Goal: Task Accomplishment & Management: Complete application form

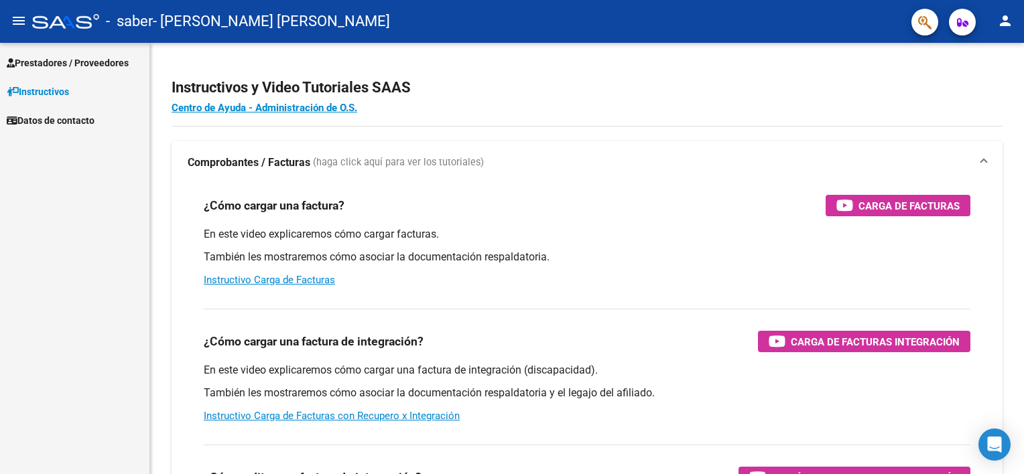
click at [56, 52] on link "Prestadores / Proveedores" at bounding box center [74, 62] width 149 height 29
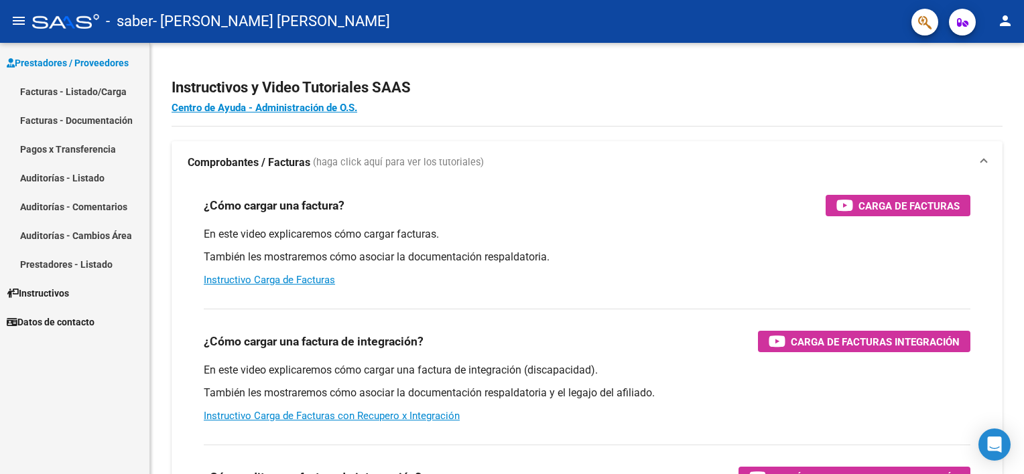
click at [91, 83] on link "Facturas - Listado/Carga" at bounding box center [74, 91] width 149 height 29
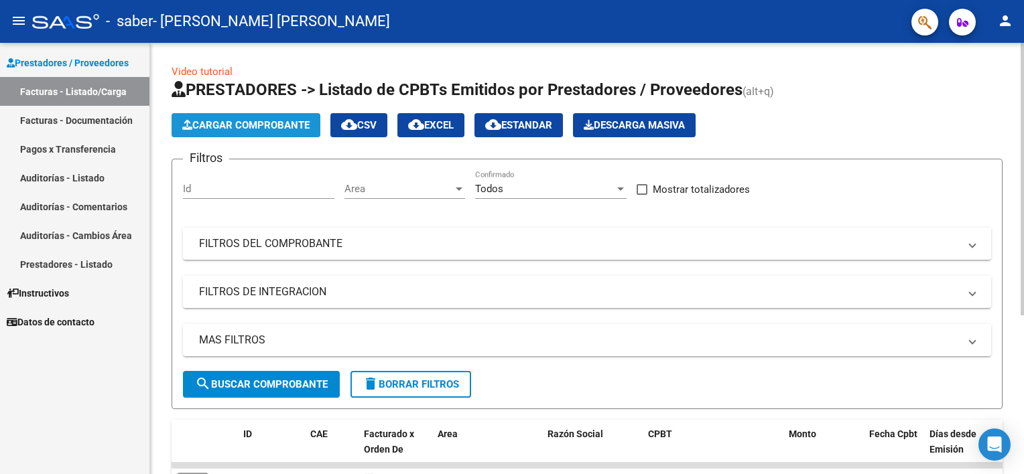
click at [246, 114] on button "Cargar Comprobante" at bounding box center [245, 125] width 149 height 24
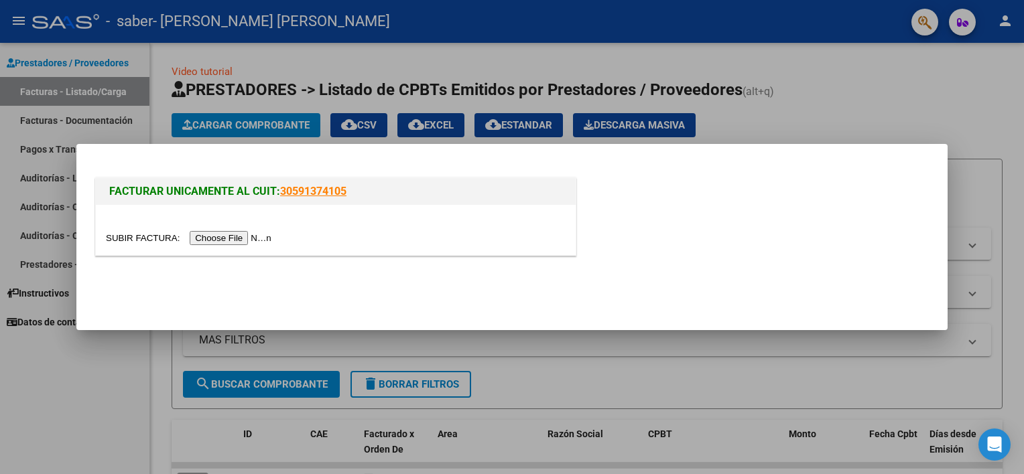
click at [224, 234] on input "file" at bounding box center [190, 238] width 169 height 14
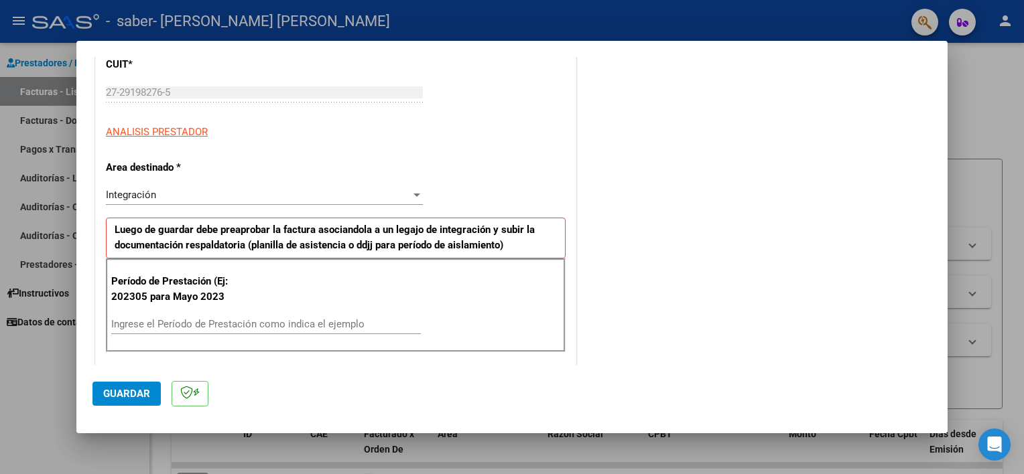
scroll to position [335, 0]
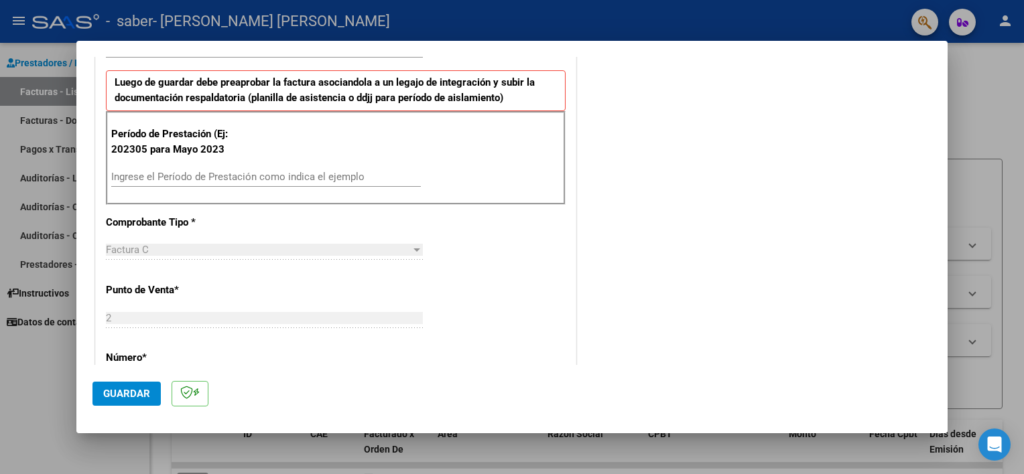
click at [166, 180] on input "Ingrese el Período de Prestación como indica el ejemplo" at bounding box center [265, 177] width 309 height 12
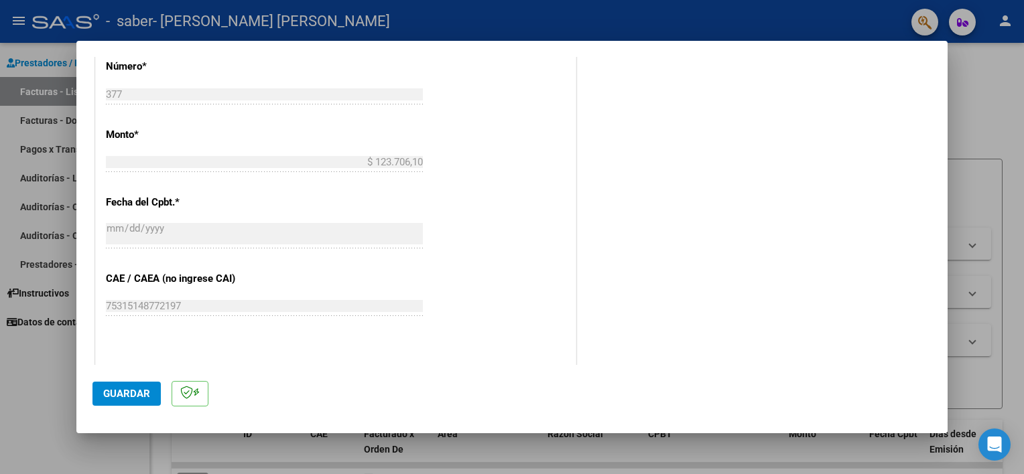
scroll to position [737, 0]
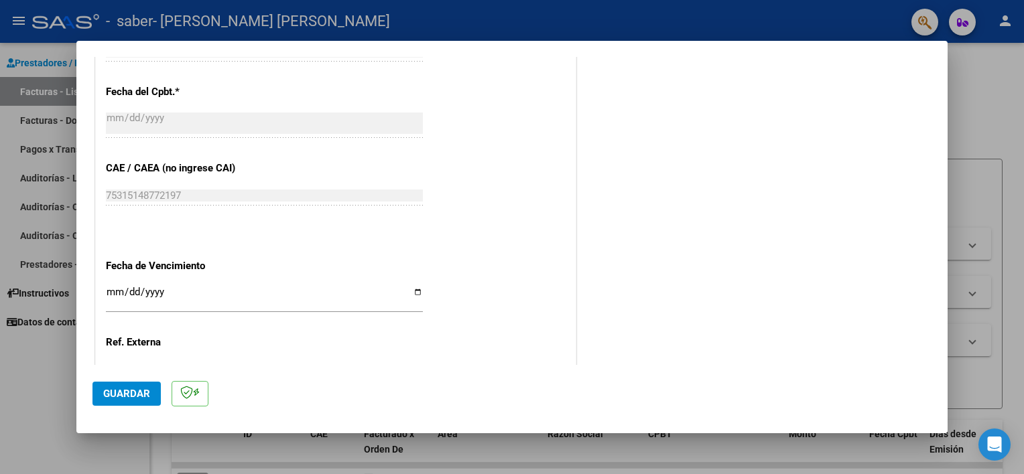
type input "202507"
click at [127, 389] on span "Guardar" at bounding box center [126, 394] width 47 height 12
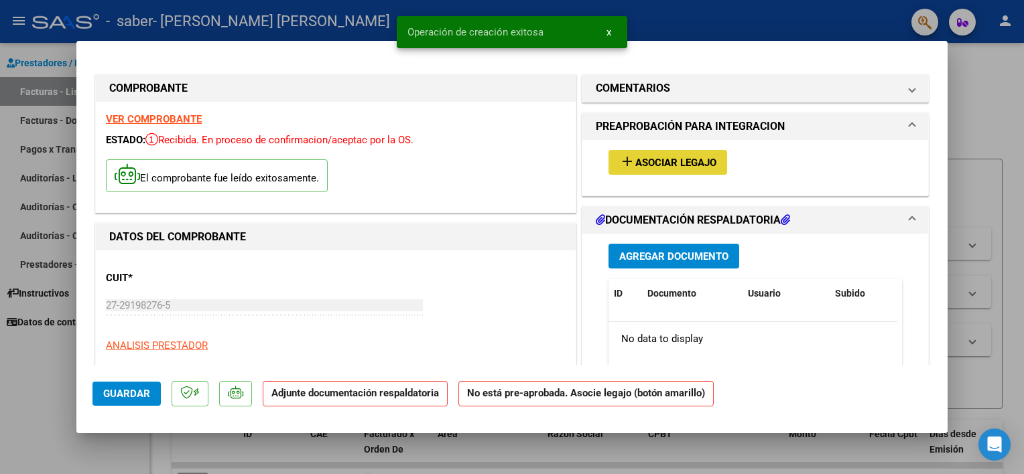
click at [640, 156] on span "add Asociar Legajo" at bounding box center [667, 162] width 97 height 12
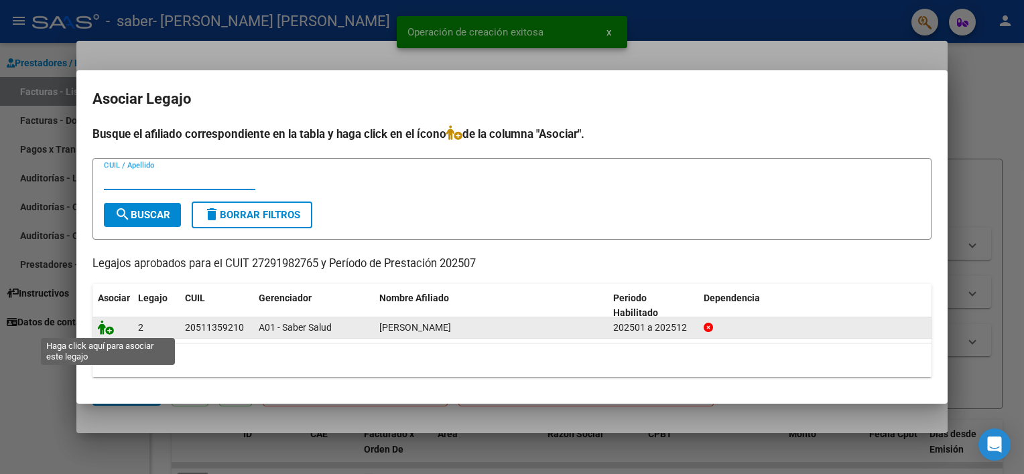
click at [105, 328] on icon at bounding box center [106, 327] width 16 height 15
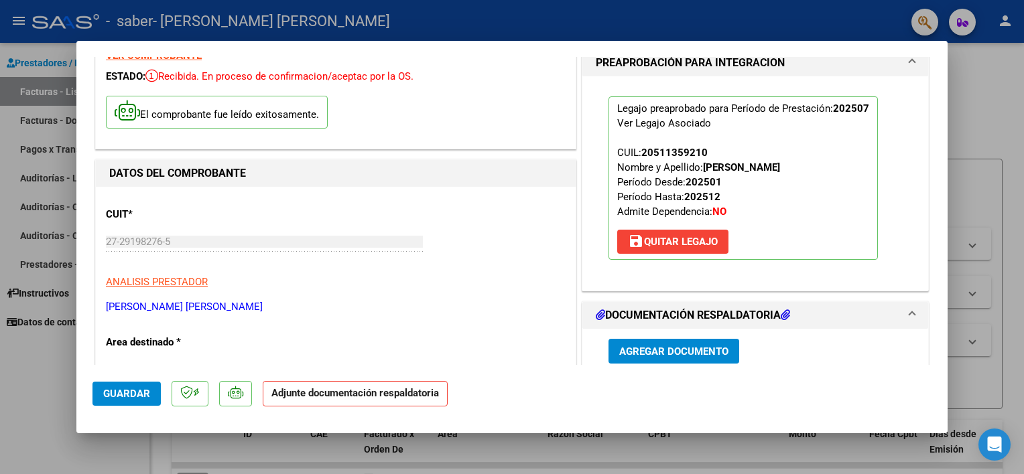
scroll to position [134, 0]
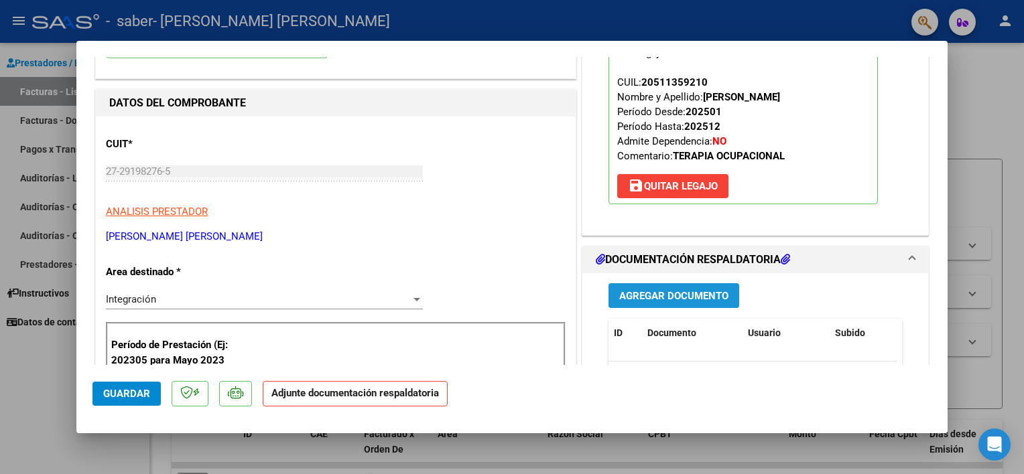
click at [639, 290] on span "Agregar Documento" at bounding box center [673, 296] width 109 height 12
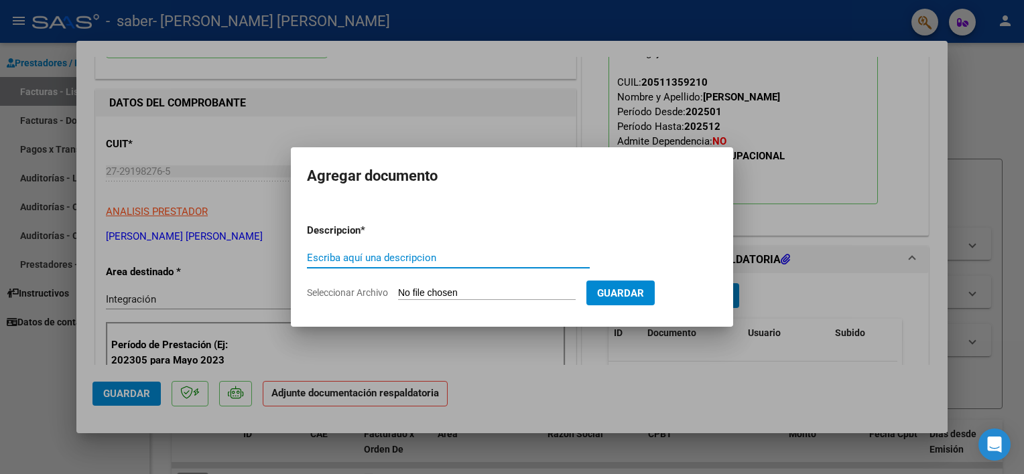
click at [438, 248] on div "Escriba aquí una descripcion" at bounding box center [448, 258] width 283 height 20
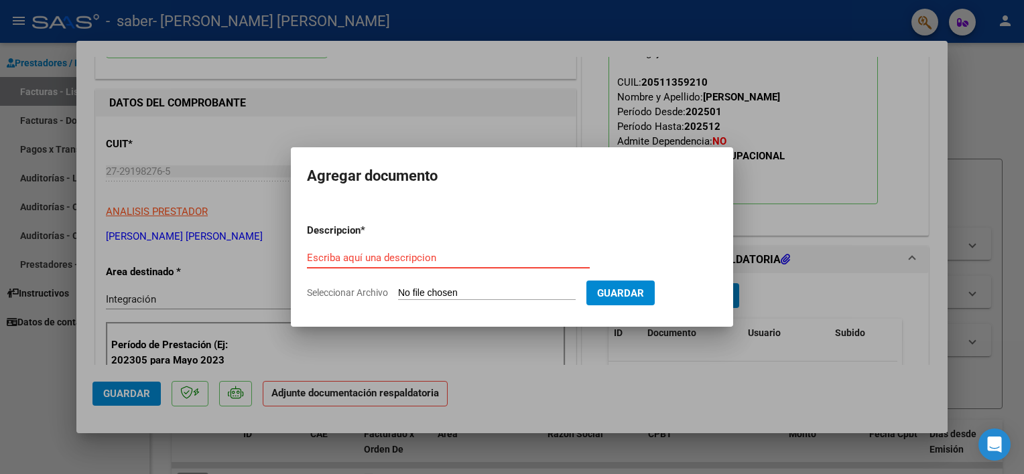
click at [442, 260] on input "Escriba aquí una descripcion" at bounding box center [448, 258] width 283 height 12
type input "PLANILLA DE ASISTENCIA [DATE] TO"
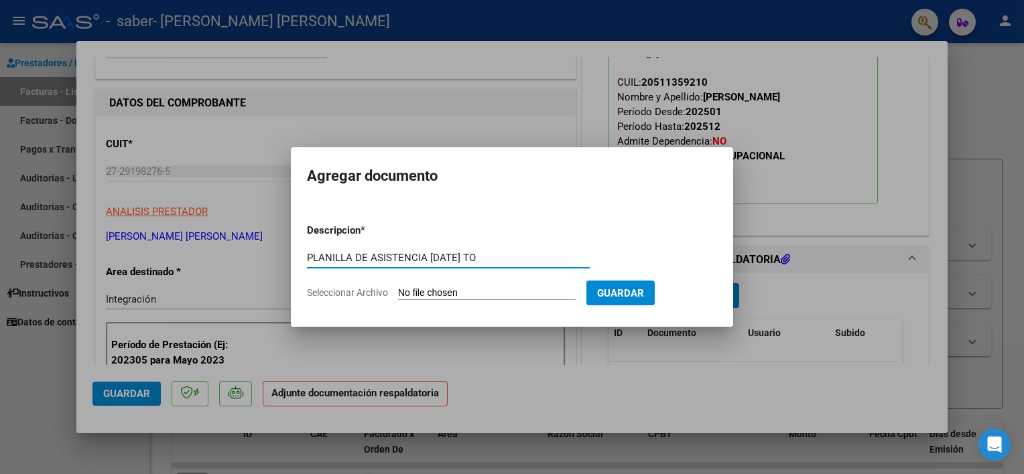
click at [508, 293] on input "Seleccionar Archivo" at bounding box center [487, 293] width 178 height 13
type input "C:\fakepath\PLANILLA [PERSON_NAME] SABER [DATE] TO.pdf"
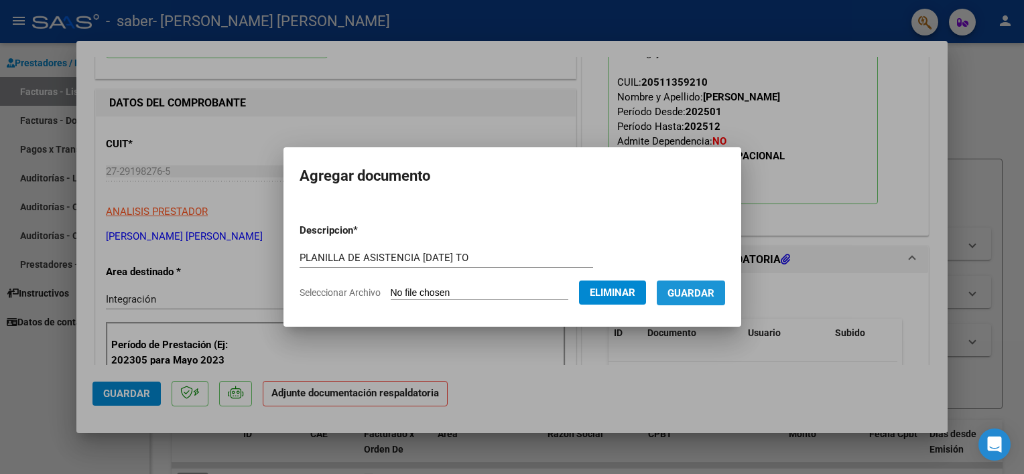
click at [689, 287] on span "Guardar" at bounding box center [690, 293] width 47 height 12
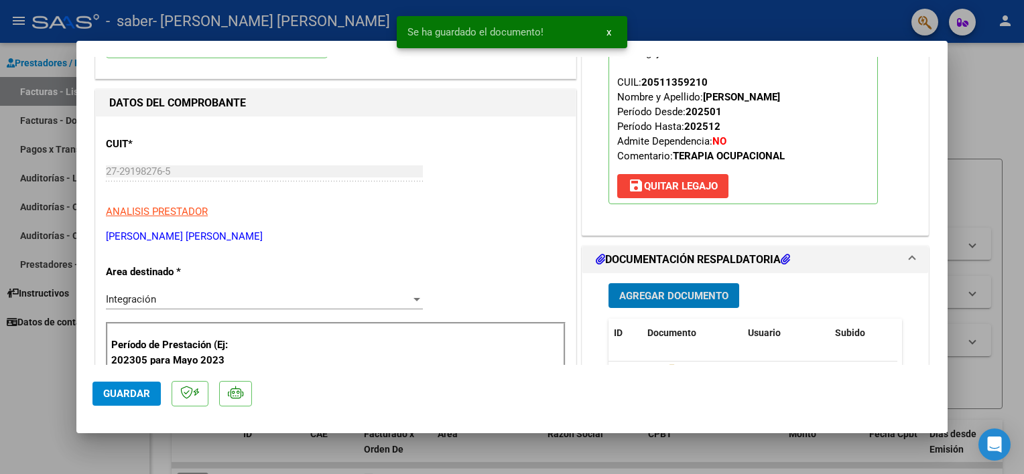
scroll to position [335, 0]
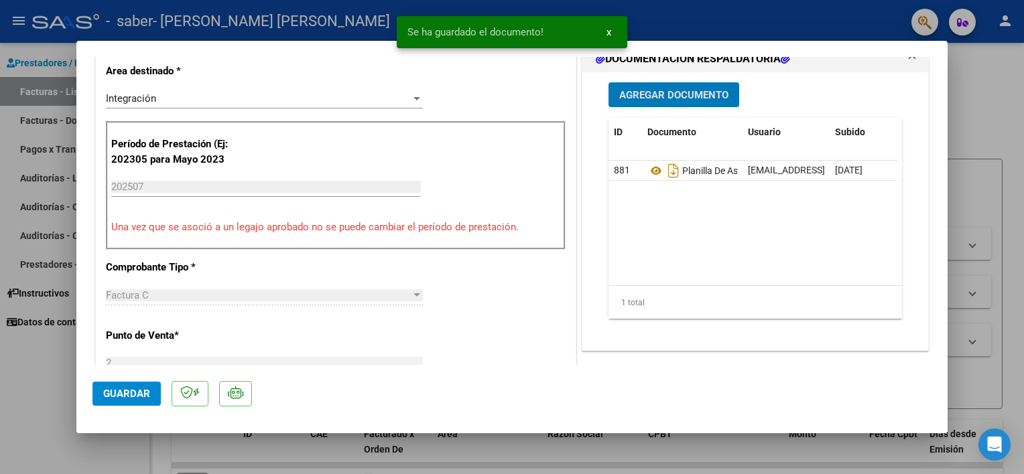
click at [131, 388] on span "Guardar" at bounding box center [126, 394] width 47 height 12
click at [4, 399] on div at bounding box center [512, 237] width 1024 height 474
type input "$ 0,00"
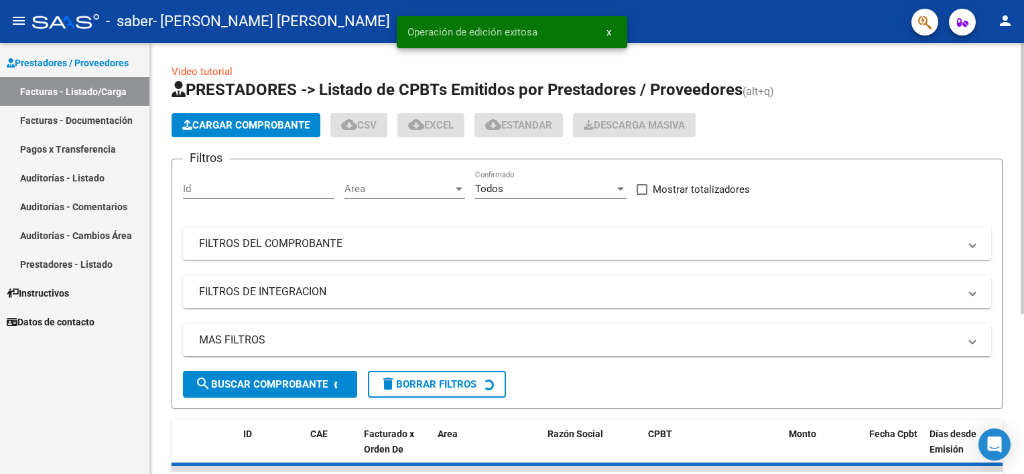
scroll to position [255, 0]
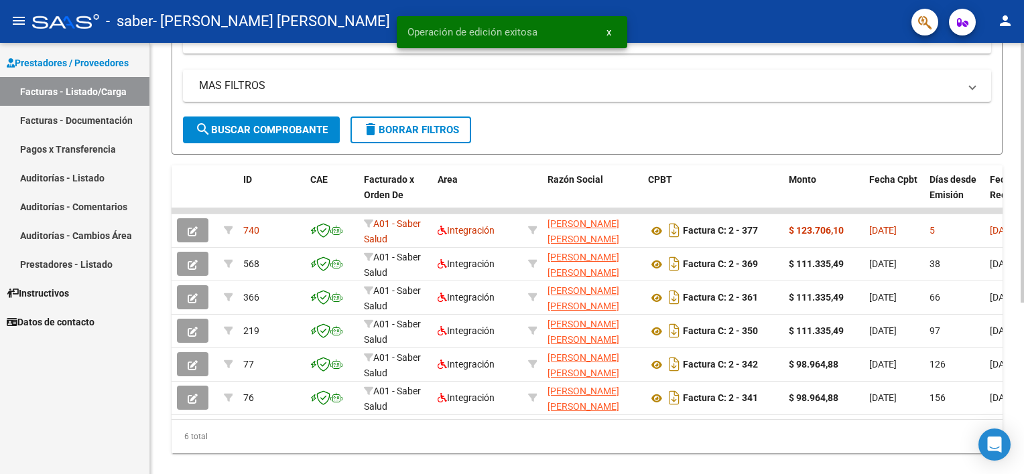
drag, startPoint x: 367, startPoint y: 413, endPoint x: 423, endPoint y: 413, distance: 55.6
click at [423, 413] on datatable-selection "740 A01 - Saber Salud Integración [PERSON_NAME] [PERSON_NAME] 27291982765 Factu…" at bounding box center [586, 412] width 831 height 12
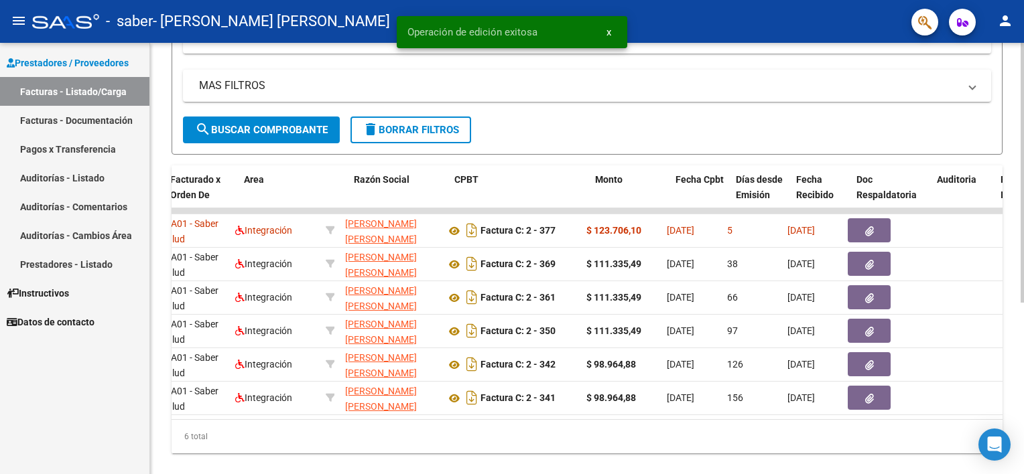
scroll to position [0, 204]
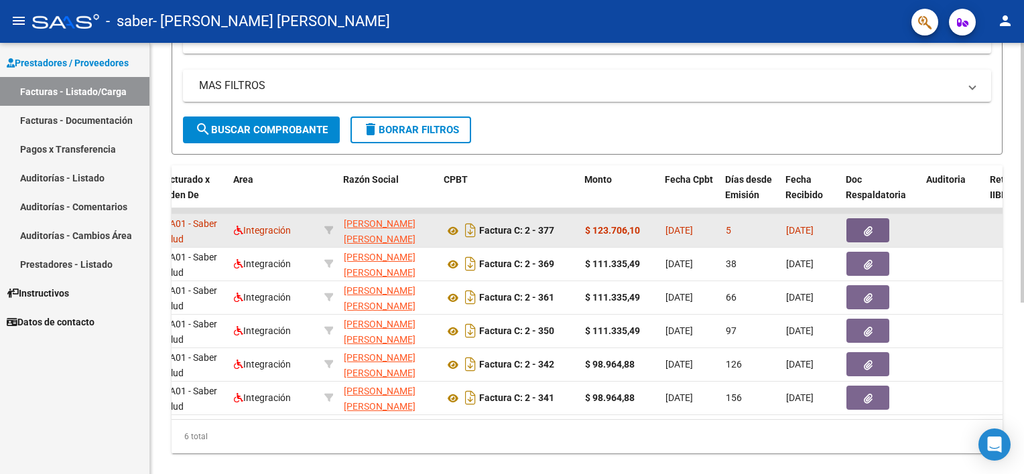
drag, startPoint x: 646, startPoint y: 228, endPoint x: 592, endPoint y: 231, distance: 53.7
click at [592, 231] on div "$ 123.706,10" at bounding box center [620, 230] width 70 height 15
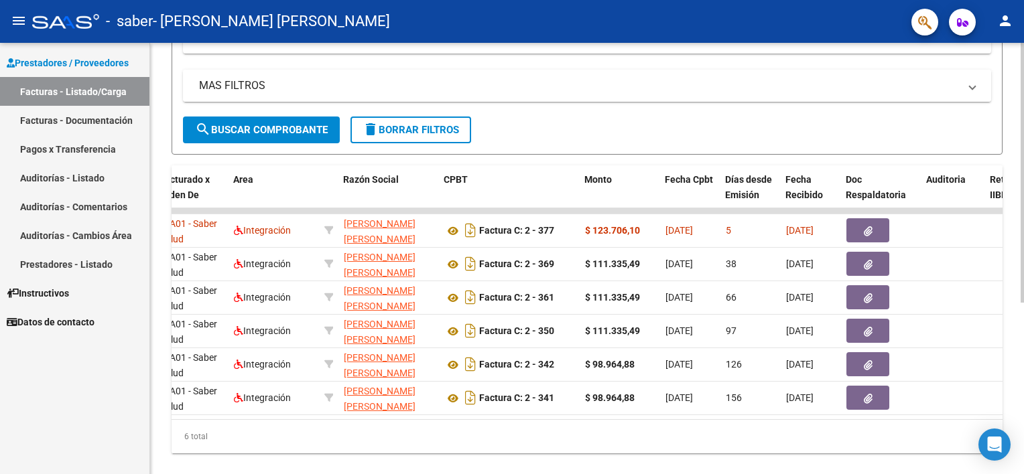
copy strong "123.706,10"
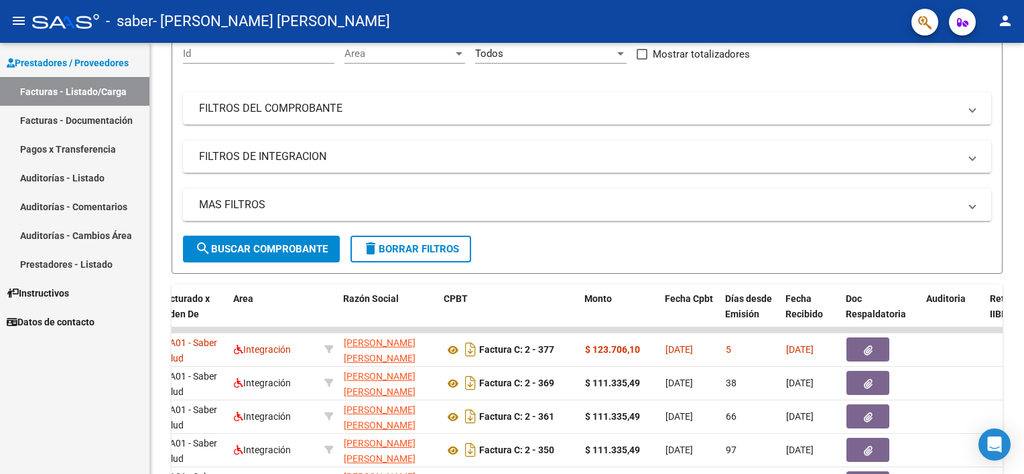
scroll to position [121, 0]
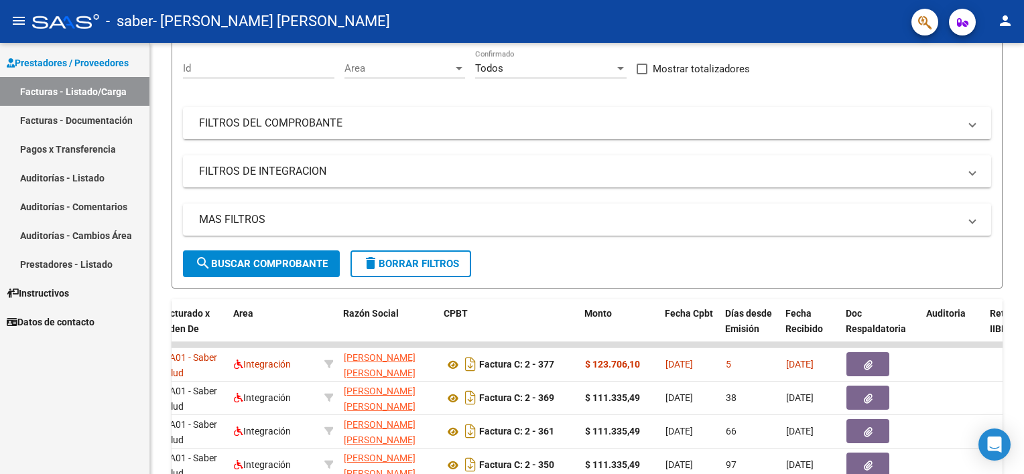
click at [1003, 24] on mat-icon "person" at bounding box center [1005, 21] width 16 height 16
click at [991, 78] on button "exit_to_app Salir" at bounding box center [977, 88] width 82 height 32
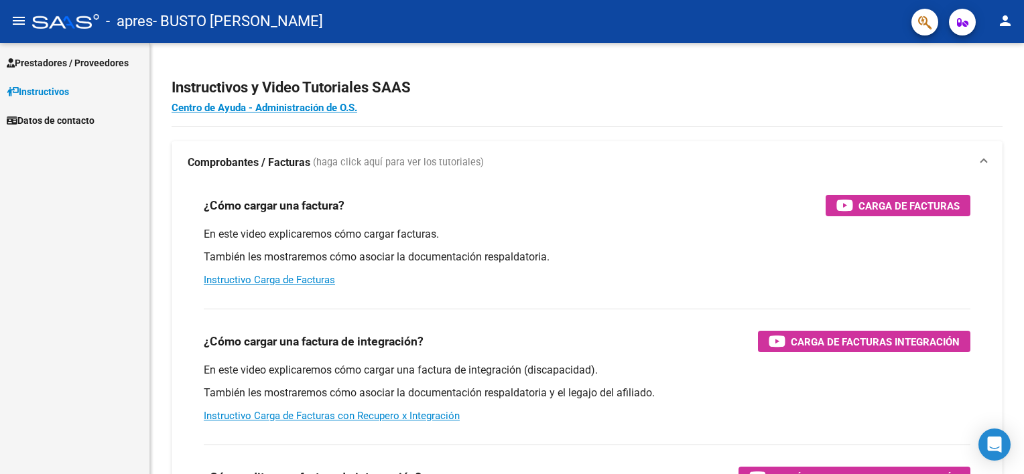
click at [46, 67] on span "Prestadores / Proveedores" at bounding box center [68, 63] width 122 height 15
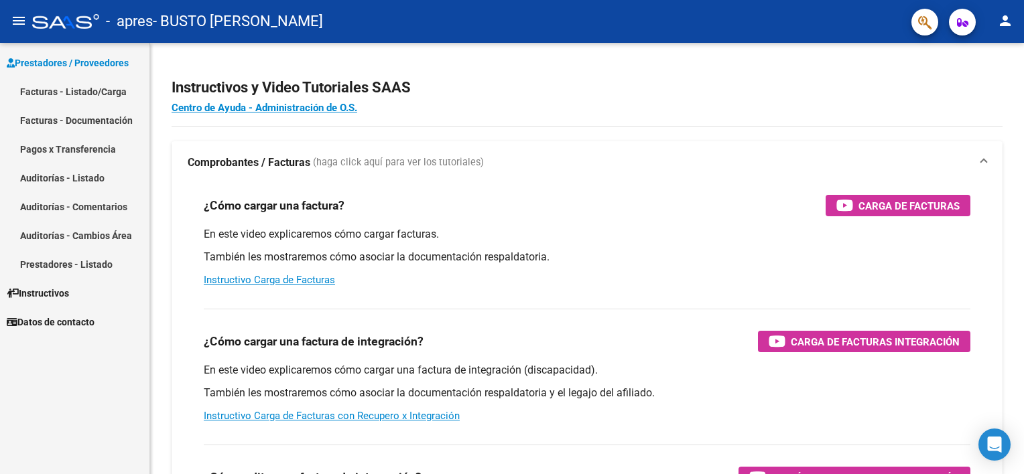
click at [82, 93] on link "Facturas - Listado/Carga" at bounding box center [74, 91] width 149 height 29
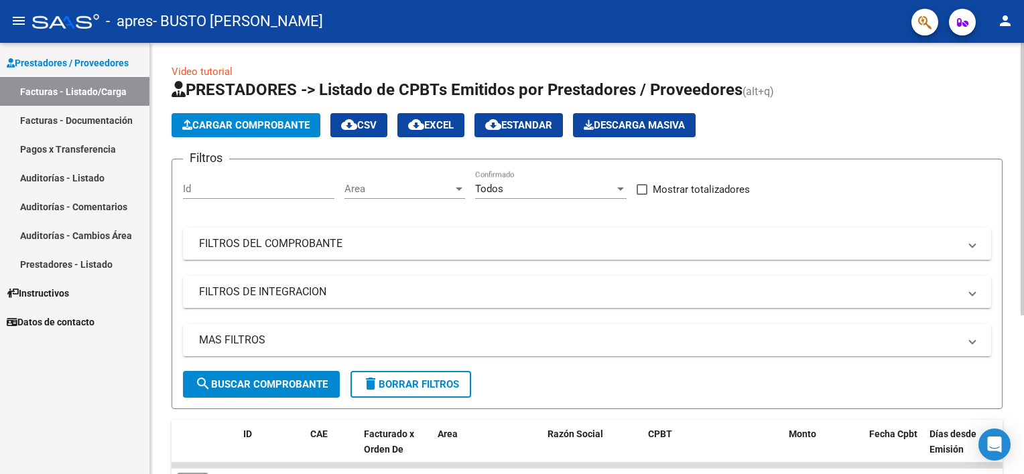
click at [239, 126] on span "Cargar Comprobante" at bounding box center [245, 125] width 127 height 12
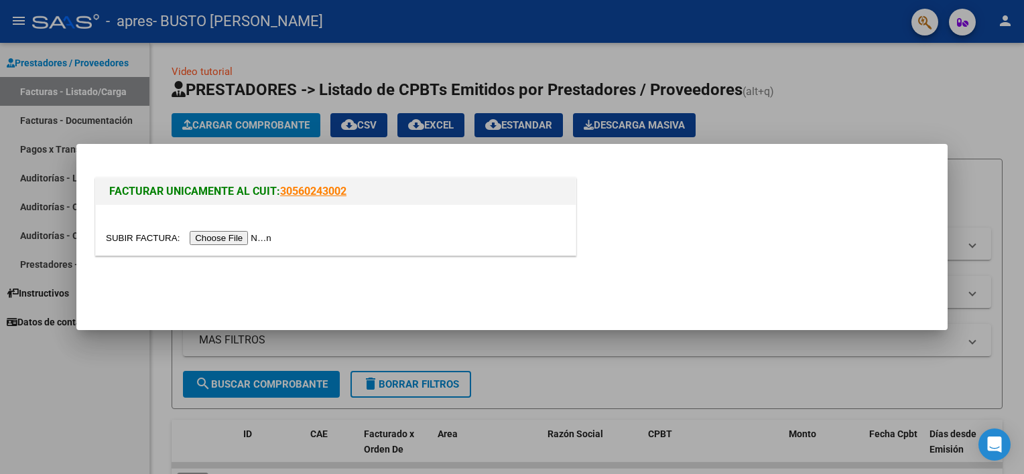
click at [233, 236] on input "file" at bounding box center [190, 238] width 169 height 14
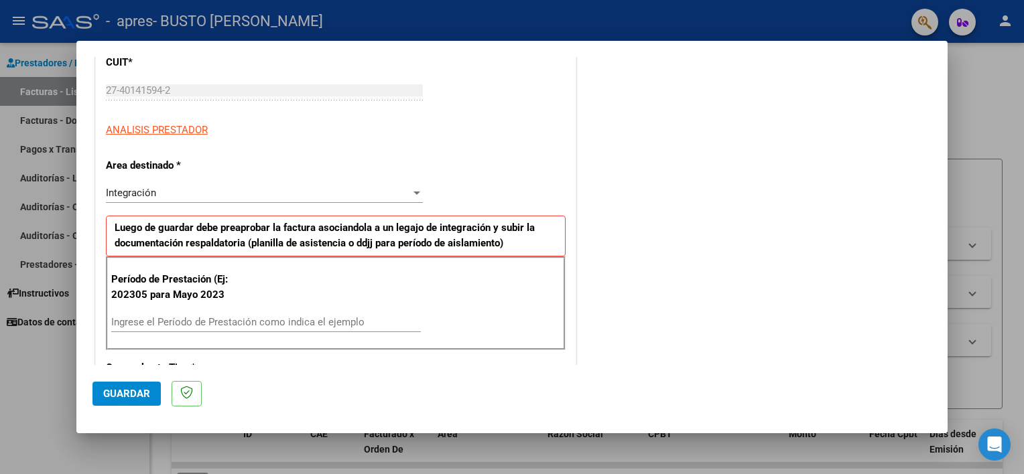
scroll to position [268, 0]
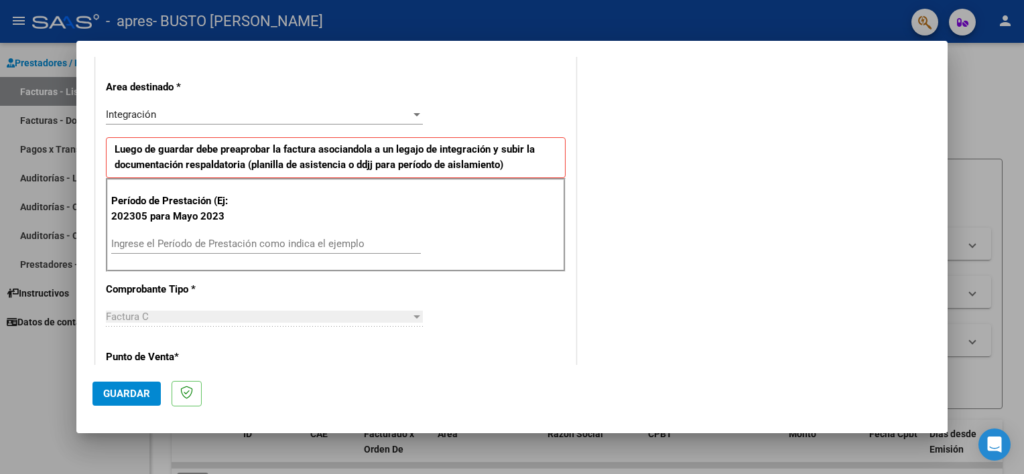
click at [185, 238] on input "Ingrese el Período de Prestación como indica el ejemplo" at bounding box center [265, 244] width 309 height 12
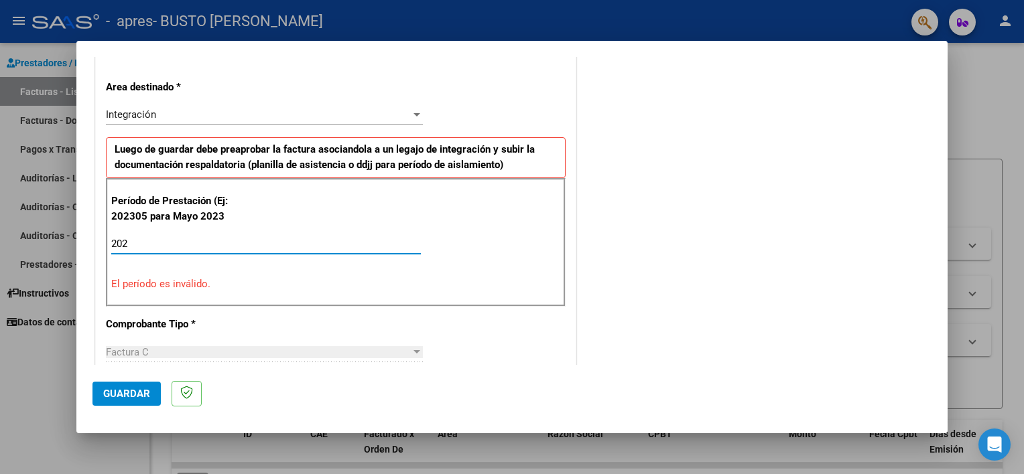
type input "2025"
type input "2025.8"
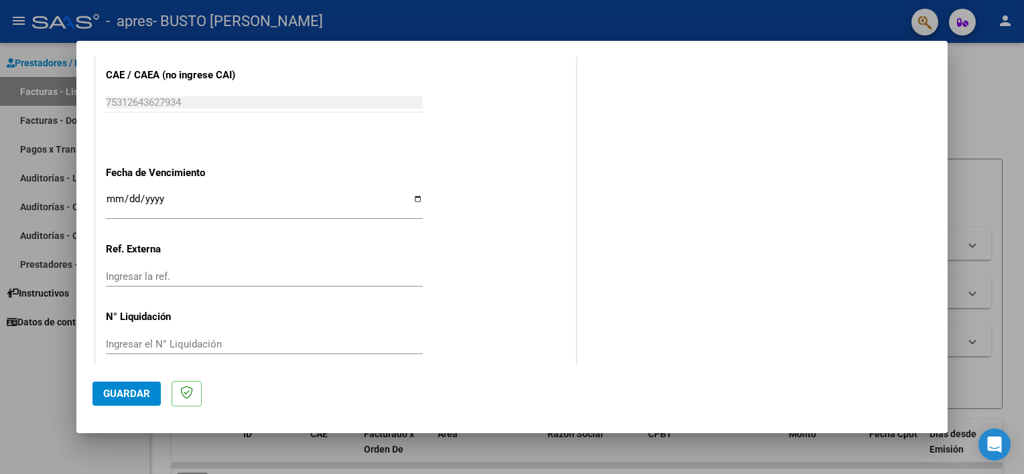
scroll to position [844, 0]
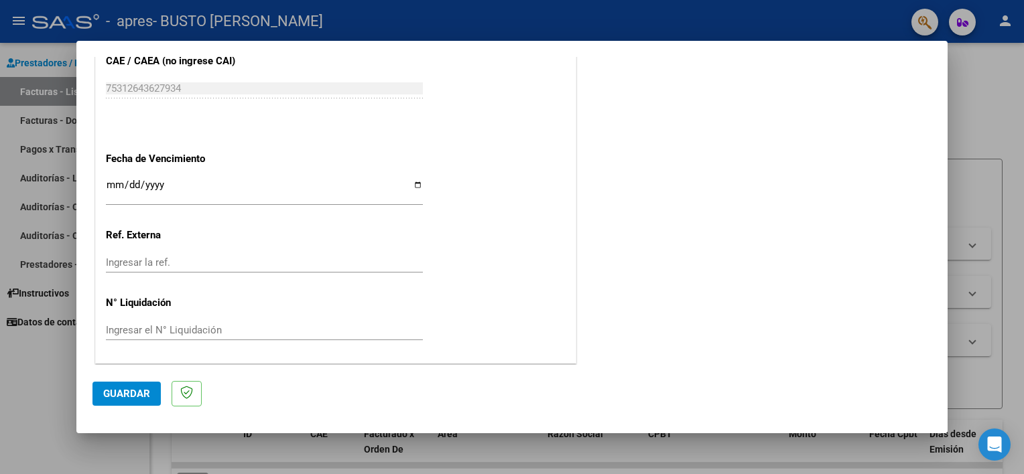
type input "202507"
click at [126, 393] on span "Guardar" at bounding box center [126, 394] width 47 height 12
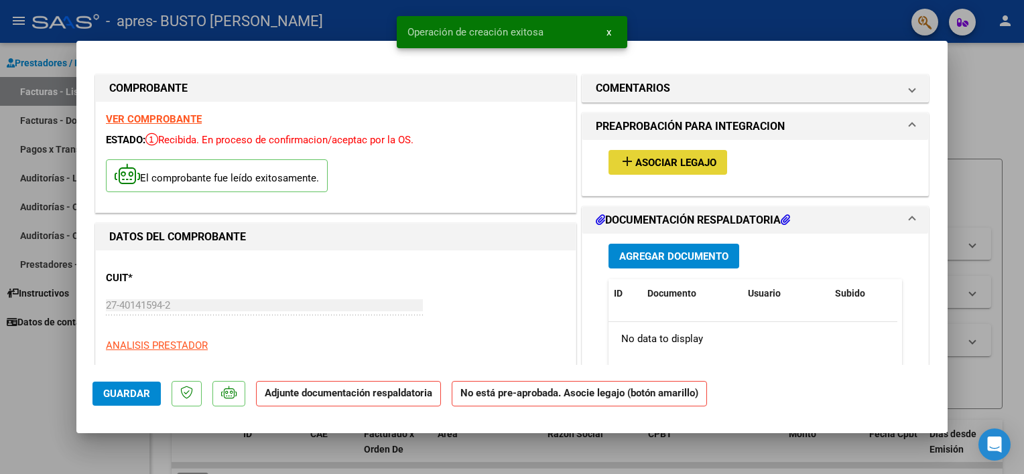
click at [636, 164] on span "Asociar Legajo" at bounding box center [675, 163] width 81 height 12
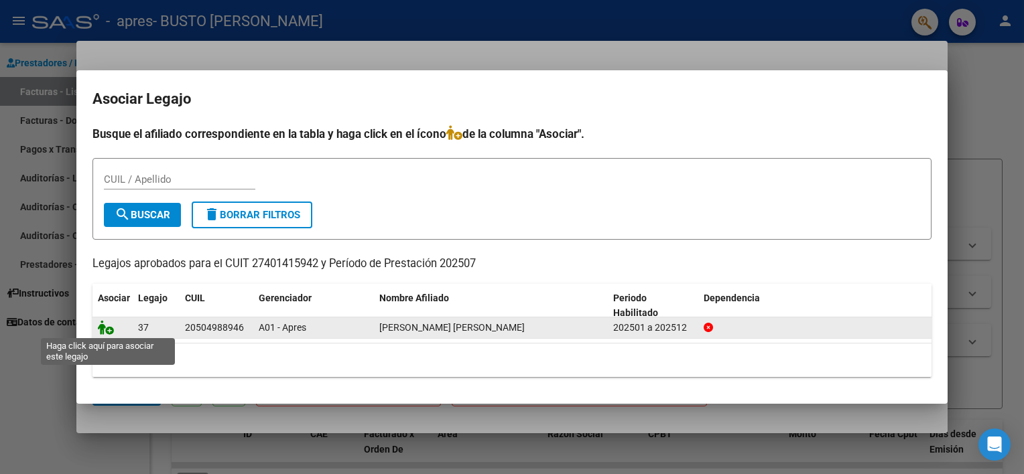
click at [108, 328] on icon at bounding box center [106, 327] width 16 height 15
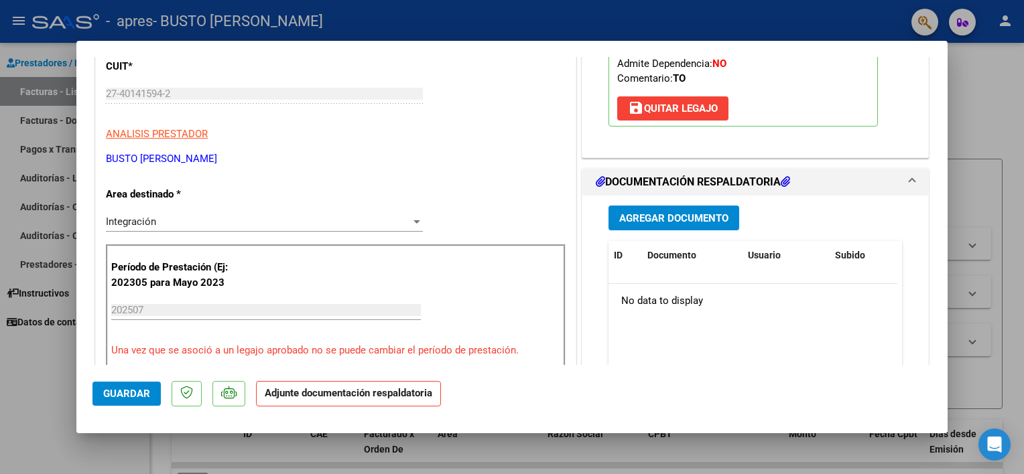
scroll to position [335, 0]
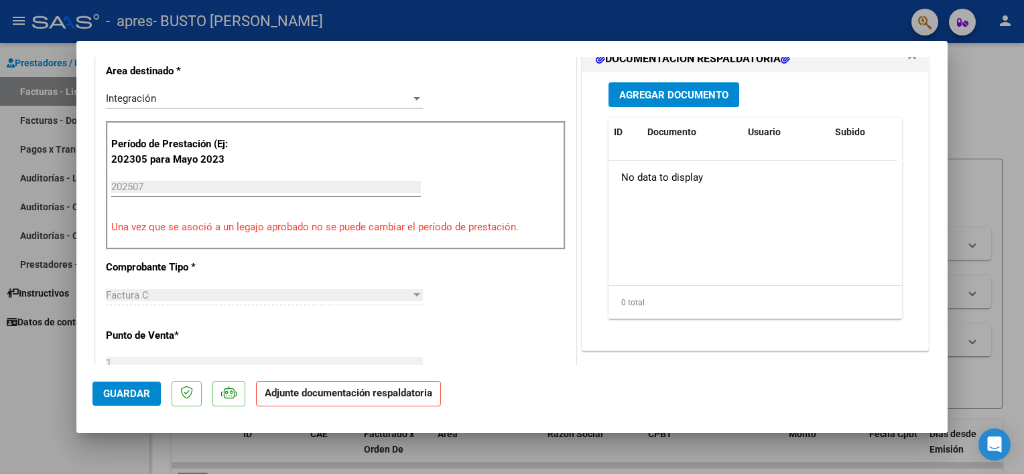
click at [654, 94] on span "Agregar Documento" at bounding box center [673, 95] width 109 height 12
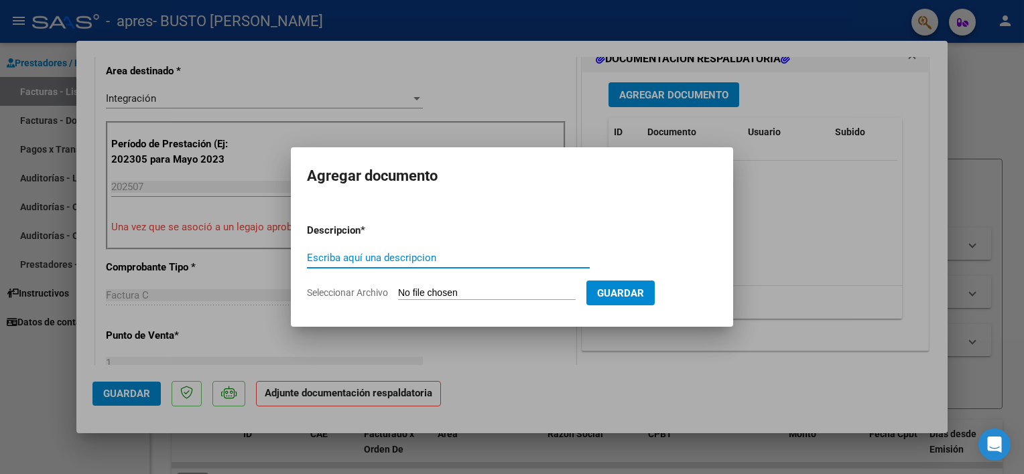
click at [376, 257] on input "Escriba aquí una descripcion" at bounding box center [448, 258] width 283 height 12
type input "PLANILLA DE ASISTENCIA [DATE] TO"
click at [482, 289] on input "Seleccionar Archivo" at bounding box center [487, 293] width 178 height 13
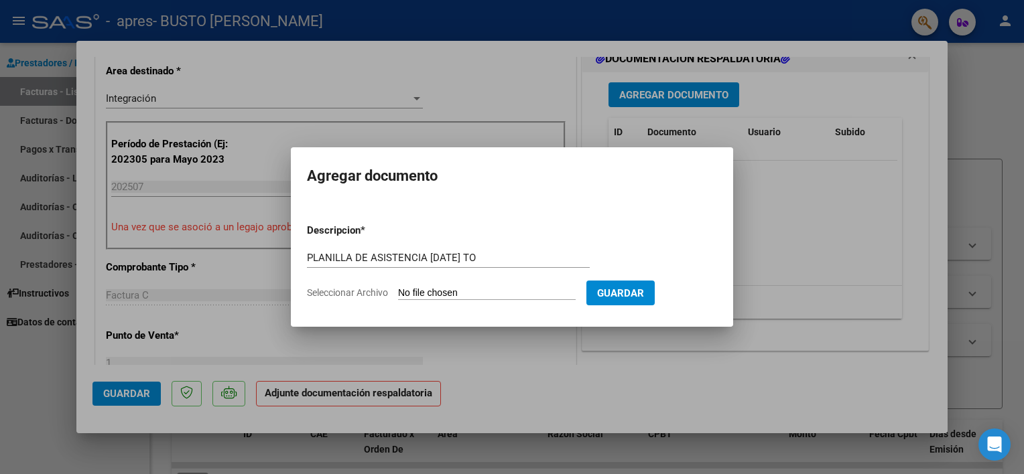
type input "C:\fakepath\PLANILLA MORELLI APRES JULIO 2025 TO.pdf"
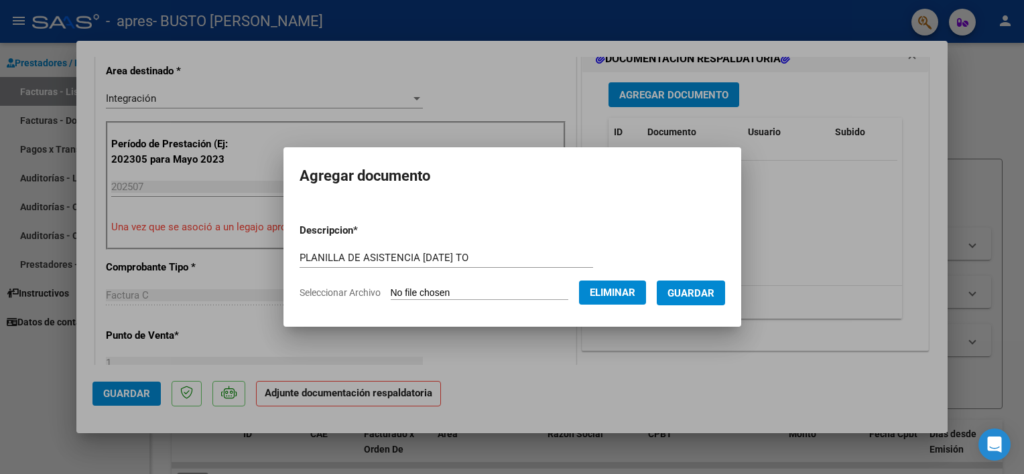
click at [667, 297] on button "Guardar" at bounding box center [690, 293] width 68 height 25
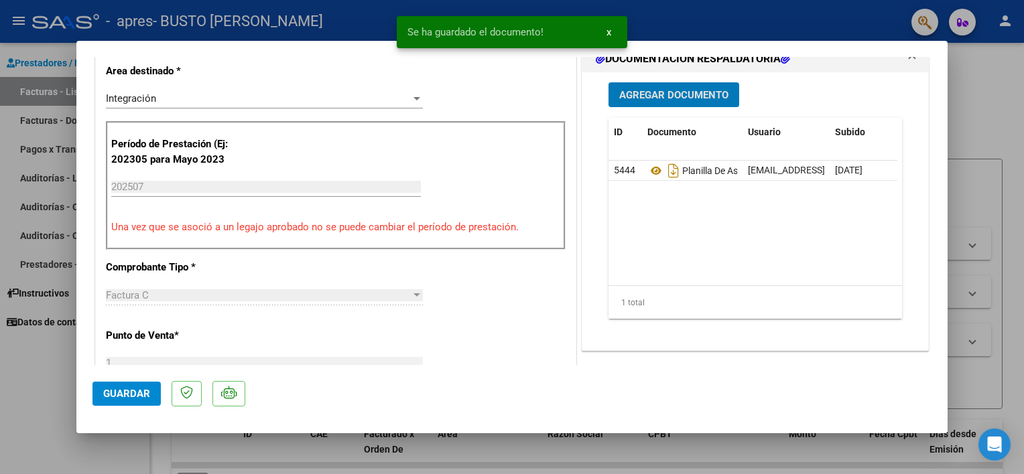
click at [111, 395] on span "Guardar" at bounding box center [126, 394] width 47 height 12
click at [11, 384] on div at bounding box center [512, 237] width 1024 height 474
type input "$ 0,00"
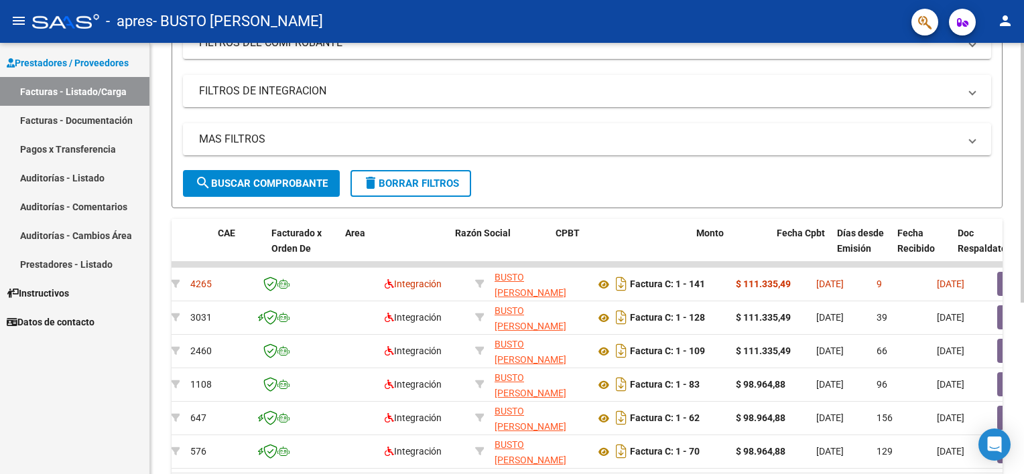
scroll to position [0, 0]
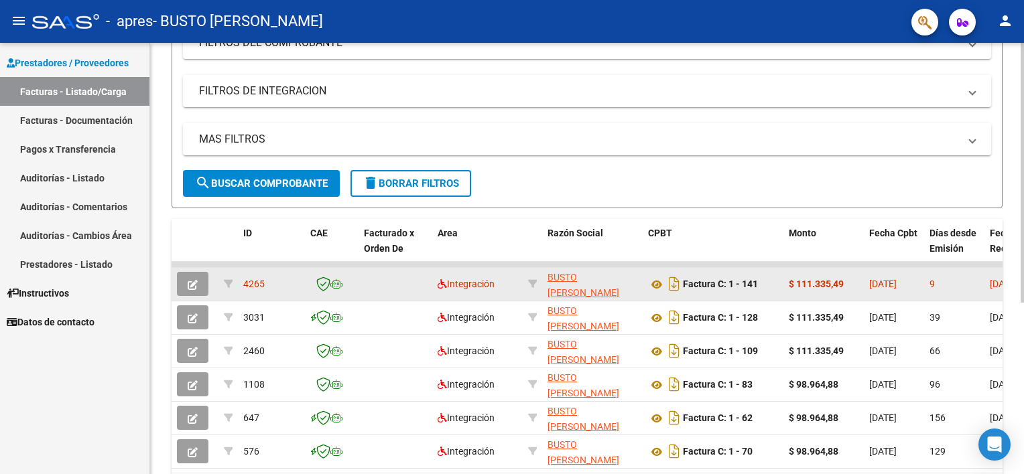
drag, startPoint x: 844, startPoint y: 289, endPoint x: 796, endPoint y: 283, distance: 47.9
click at [796, 283] on div "$ 111.335,49" at bounding box center [823, 284] width 70 height 15
copy strong "111.335,49"
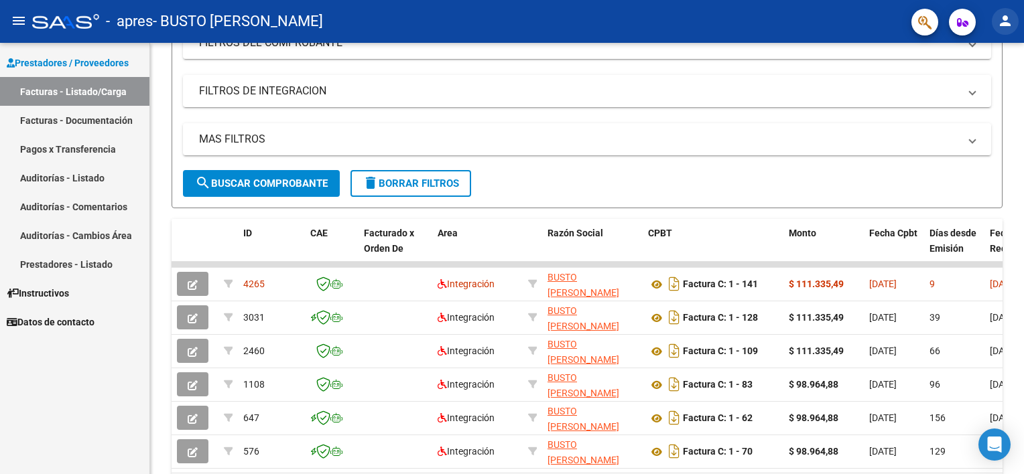
click at [1014, 22] on button "person" at bounding box center [1004, 21] width 27 height 27
click at [981, 94] on button "exit_to_app Salir" at bounding box center [977, 88] width 82 height 32
